Goal: Check status: Check status

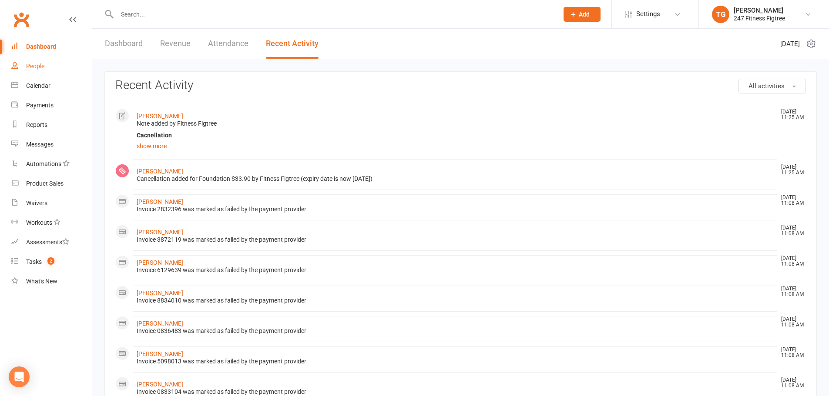
click at [43, 68] on div "People" at bounding box center [35, 66] width 18 height 7
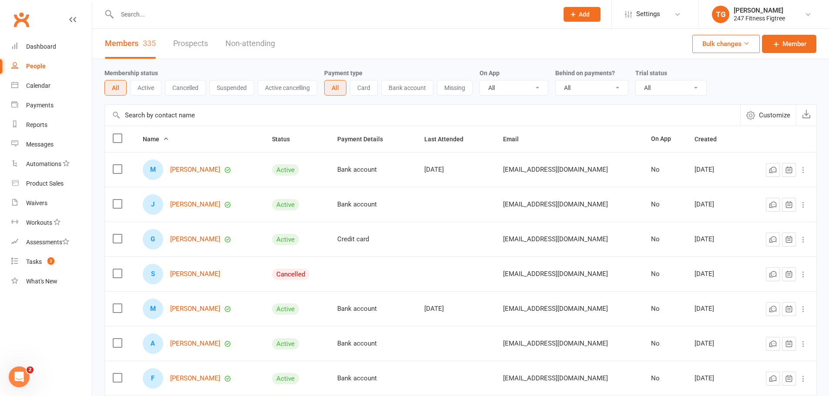
click at [157, 18] on input "text" at bounding box center [333, 14] width 438 height 12
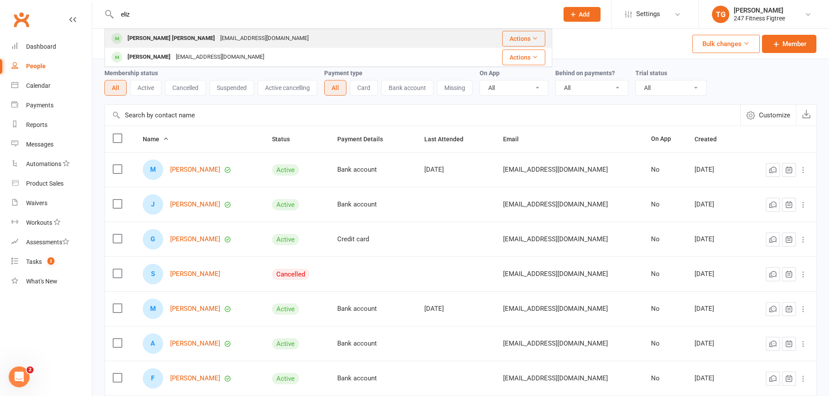
type input "eliz"
click at [217, 40] on div "[EMAIL_ADDRESS][DOMAIN_NAME]" at bounding box center [264, 38] width 94 height 13
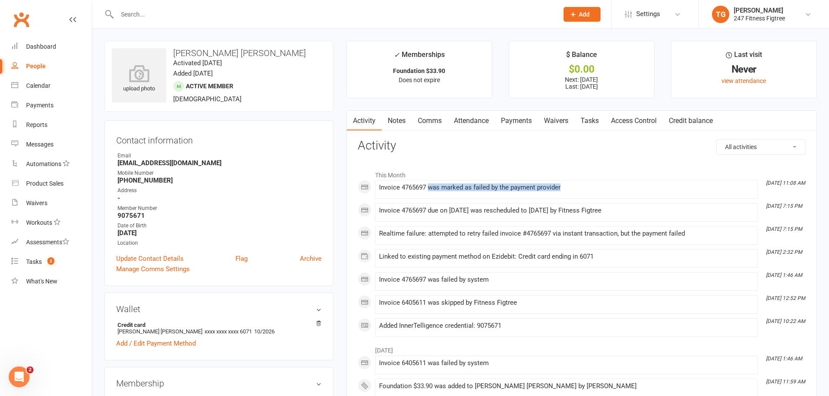
drag, startPoint x: 429, startPoint y: 187, endPoint x: 587, endPoint y: 187, distance: 157.9
click at [587, 187] on div "Invoice 4765697 was marked as failed by the payment provider" at bounding box center [566, 187] width 374 height 7
click at [587, 188] on div "Invoice 4765697 was marked as failed by the payment provider" at bounding box center [566, 187] width 374 height 7
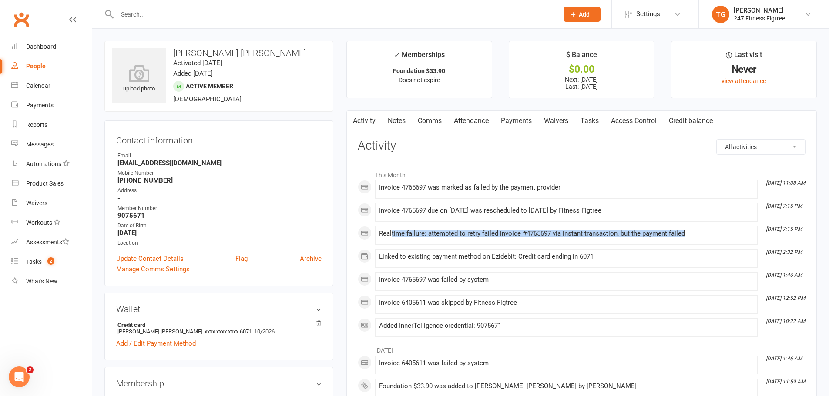
drag, startPoint x: 693, startPoint y: 234, endPoint x: 391, endPoint y: 231, distance: 301.4
click at [391, 231] on div "Realtime failure: attempted to retry failed invoice #4765697 via instant transa…" at bounding box center [566, 233] width 374 height 7
click at [445, 236] on div "Realtime failure: attempted to retry failed invoice #4765697 via instant transa…" at bounding box center [566, 233] width 374 height 7
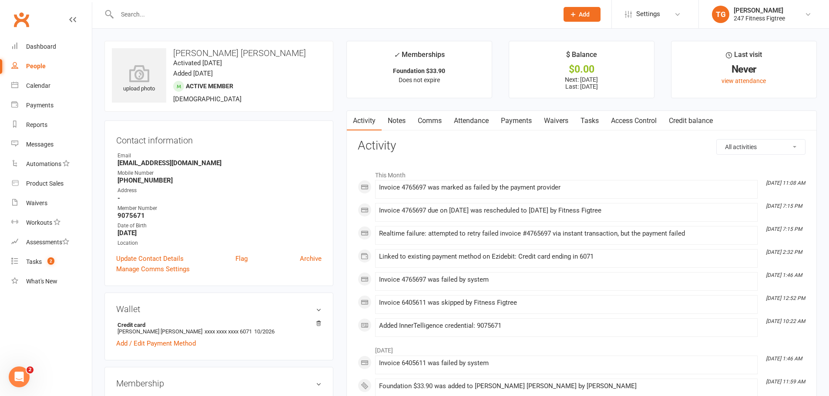
click at [451, 211] on div "Invoice 4765697 due on [DATE] was rescheduled to [DATE] by Fitness Figtree" at bounding box center [566, 210] width 374 height 7
click at [451, 191] on div "Invoice 4765697 was marked as failed by the payment provider" at bounding box center [566, 187] width 374 height 7
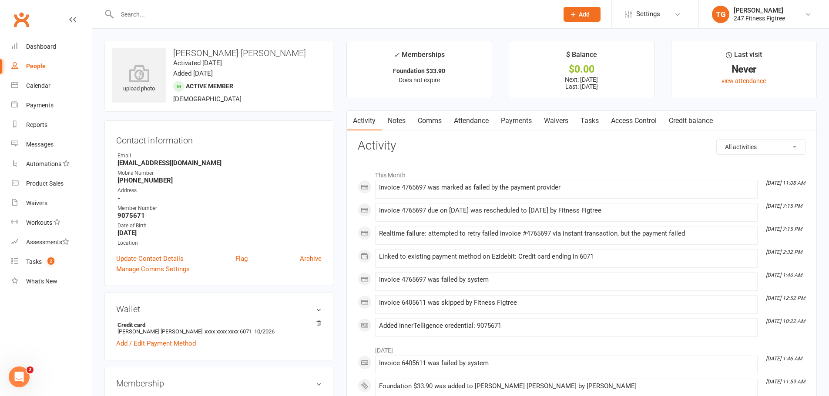
click at [464, 190] on div "Invoice 4765697 was marked as failed by the payment provider" at bounding box center [566, 187] width 374 height 7
click at [459, 210] on div "Invoice 4765697 due on [DATE] was rescheduled to [DATE] by Fitness Figtree" at bounding box center [566, 210] width 374 height 7
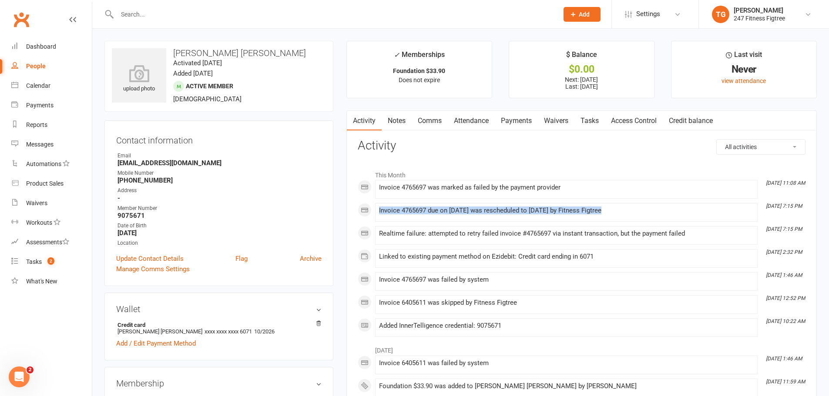
click at [459, 209] on div "Invoice 4765697 due on [DATE] was rescheduled to [DATE] by Fitness Figtree" at bounding box center [566, 210] width 374 height 7
click at [472, 210] on div "Invoice 4765697 due on [DATE] was rescheduled to [DATE] by Fitness Figtree" at bounding box center [566, 210] width 374 height 7
click at [97, 5] on react-component at bounding box center [276, 14] width 552 height 28
